Goal: Understand process/instructions

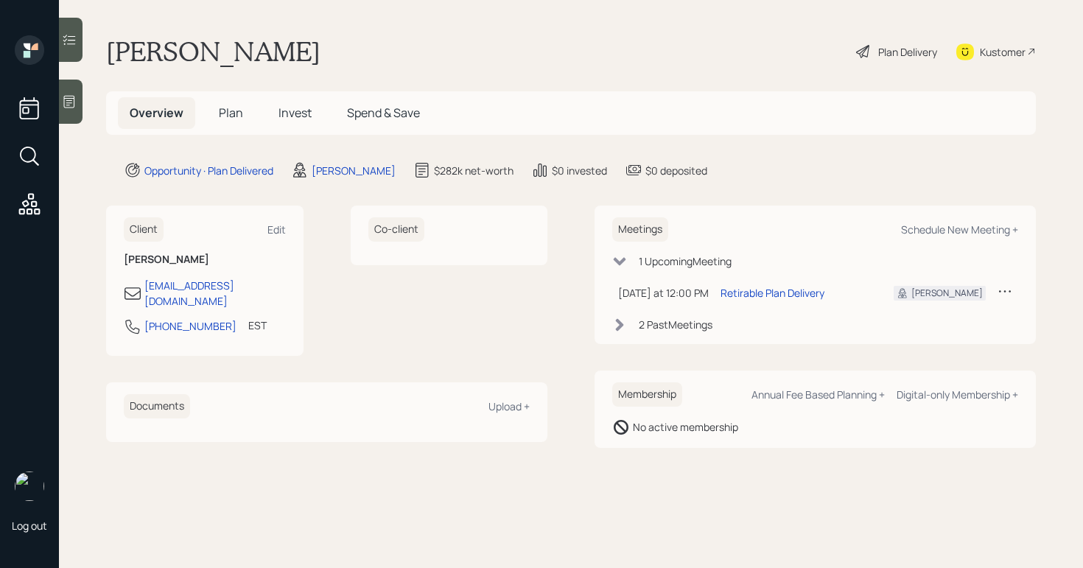
click at [901, 49] on div "Plan Delivery" at bounding box center [907, 51] width 59 height 15
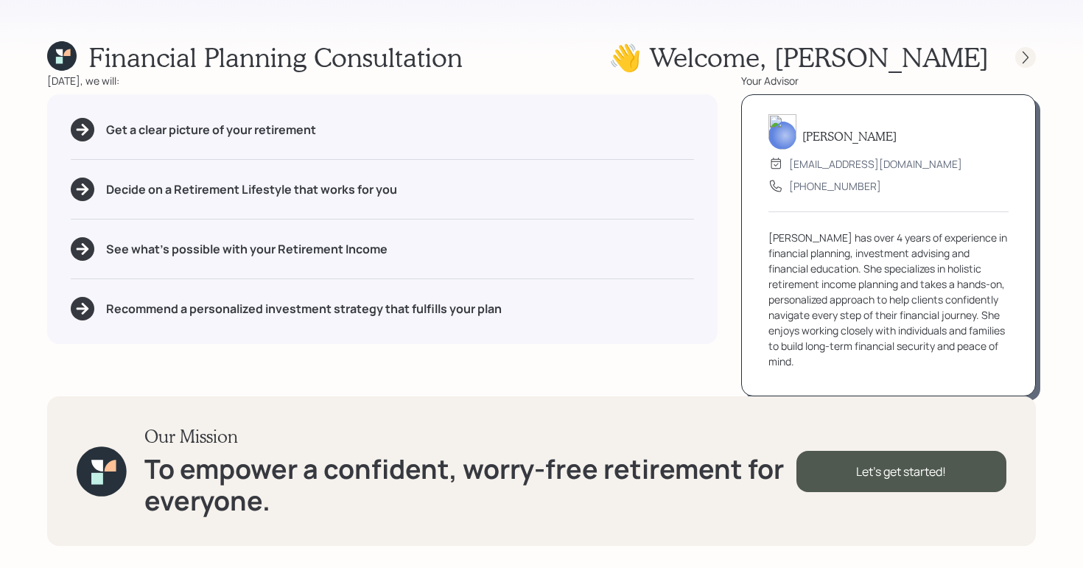
click at [1029, 62] on icon at bounding box center [1025, 57] width 15 height 15
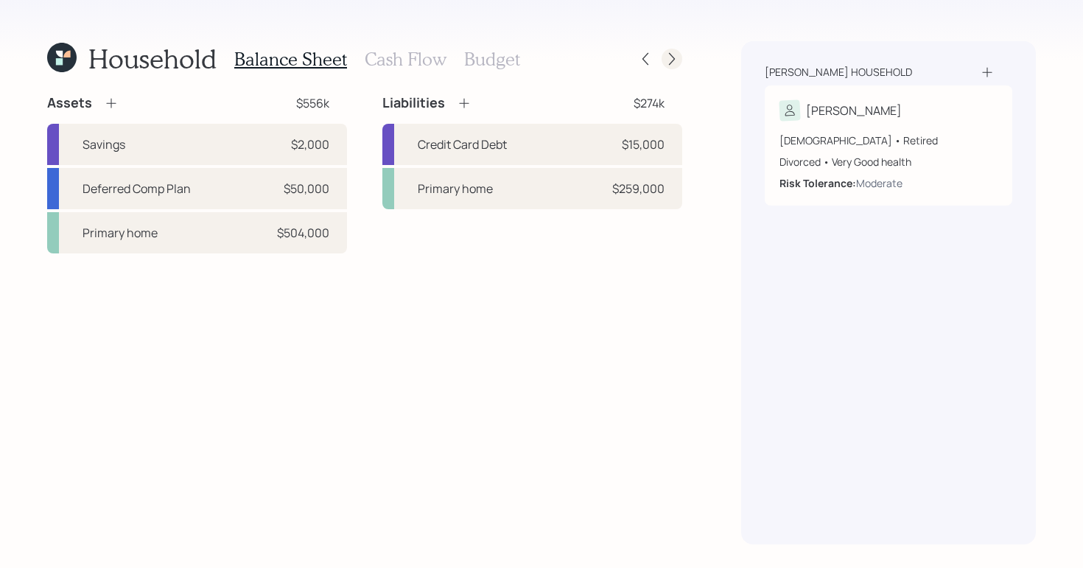
click at [677, 60] on icon at bounding box center [672, 59] width 15 height 15
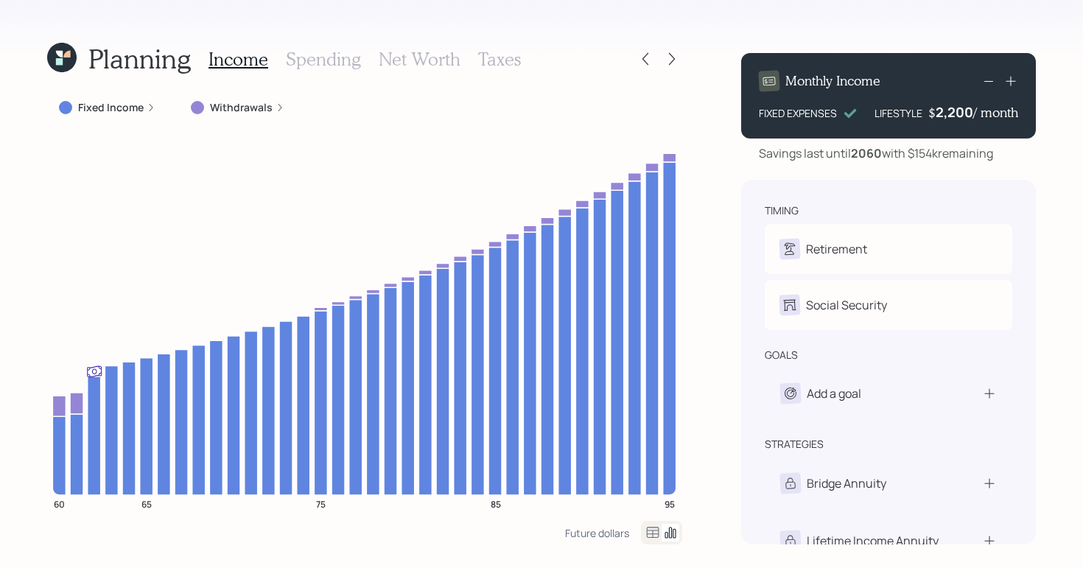
click at [654, 63] on div at bounding box center [658, 59] width 47 height 21
click at [655, 60] on div at bounding box center [645, 59] width 21 height 21
